Goal: Book appointment/travel/reservation

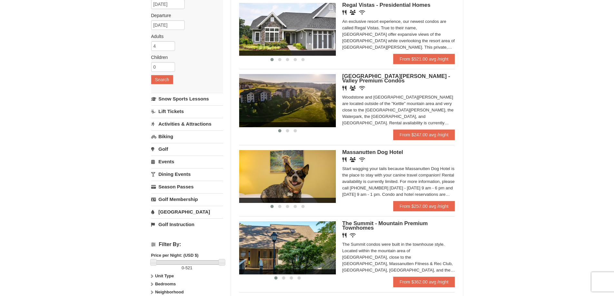
scroll to position [69, 0]
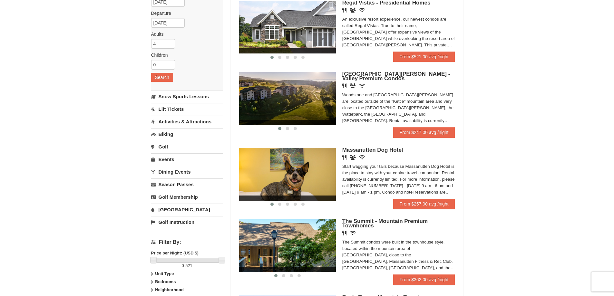
click at [166, 147] on link "Golf" at bounding box center [187, 147] width 72 height 12
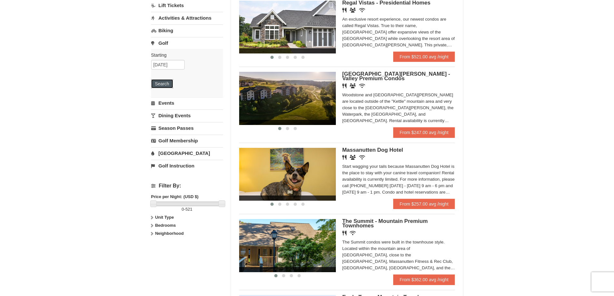
click at [169, 83] on button "Search" at bounding box center [162, 83] width 22 height 9
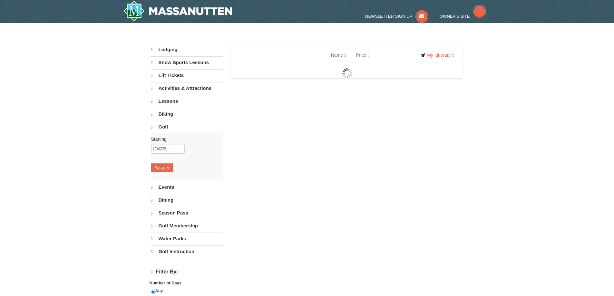
select select "10"
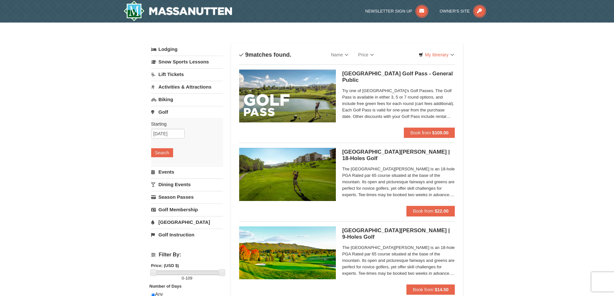
click at [358, 156] on h5 "Woodstone Meadows Golf Course | 18-Holes Golf Woodstone Meadows Golf Course" at bounding box center [398, 155] width 113 height 13
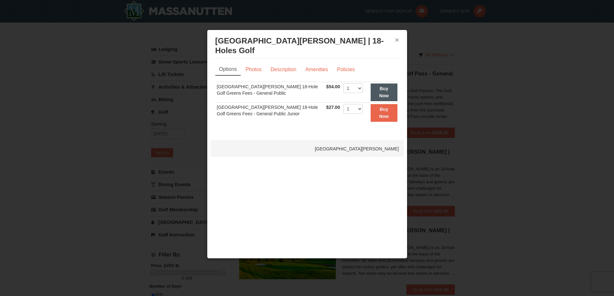
drag, startPoint x: 395, startPoint y: 40, endPoint x: 388, endPoint y: 49, distance: 12.1
click at [396, 40] on button "×" at bounding box center [397, 40] width 4 height 6
